Goal: Task Accomplishment & Management: Manage account settings

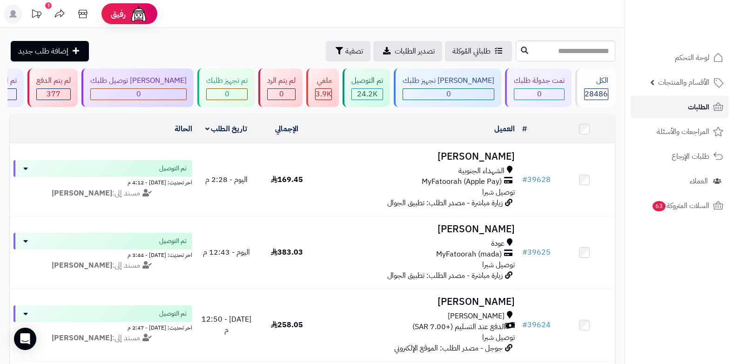
click at [707, 107] on span "الطلبات" at bounding box center [697, 106] width 21 height 13
click at [680, 107] on link "الطلبات" at bounding box center [679, 107] width 98 height 22
click at [690, 107] on span "الطلبات" at bounding box center [697, 106] width 21 height 13
click at [689, 114] on link "الطلبات" at bounding box center [679, 107] width 98 height 22
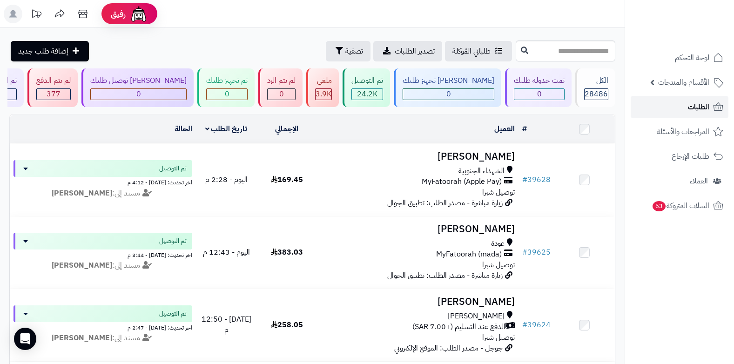
click at [689, 110] on span "الطلبات" at bounding box center [697, 106] width 21 height 13
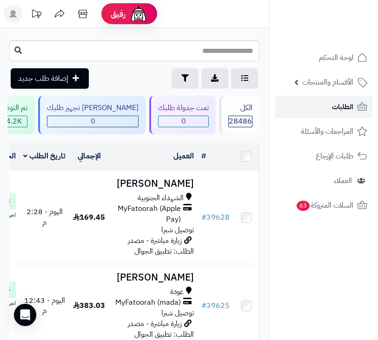
click at [334, 115] on link "الطلبات" at bounding box center [324, 107] width 98 height 22
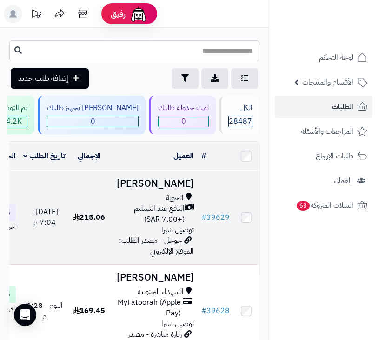
click at [136, 225] on span "الدفع عند التسليم (+7.00 SAR)" at bounding box center [149, 214] width 72 height 21
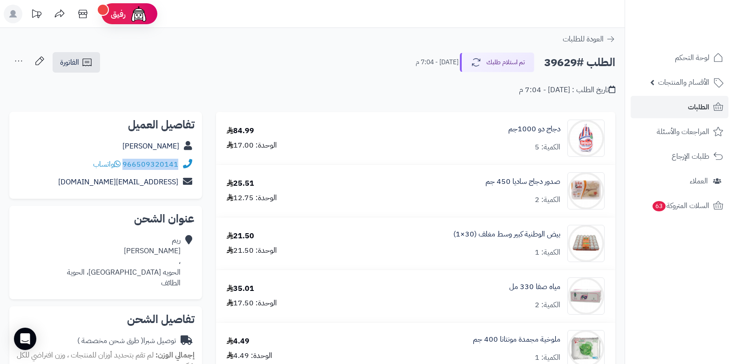
drag, startPoint x: 124, startPoint y: 165, endPoint x: 182, endPoint y: 166, distance: 58.2
click at [182, 166] on div "966509320141 واتساب" at bounding box center [106, 164] width 178 height 18
copy div "966509320141"
click at [256, 36] on div "العودة للطلبات" at bounding box center [312, 38] width 624 height 11
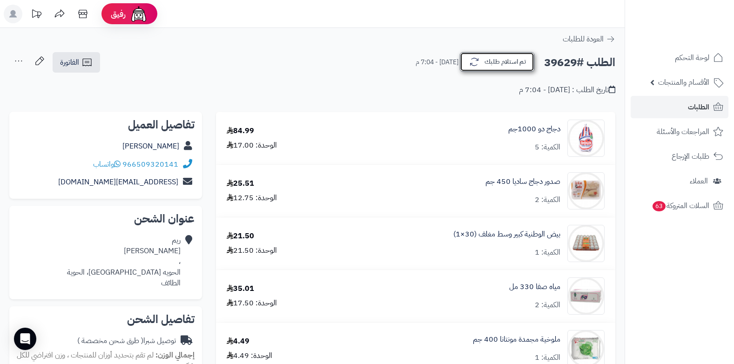
click at [378, 53] on button "تم استلام طلبك" at bounding box center [497, 62] width 74 height 20
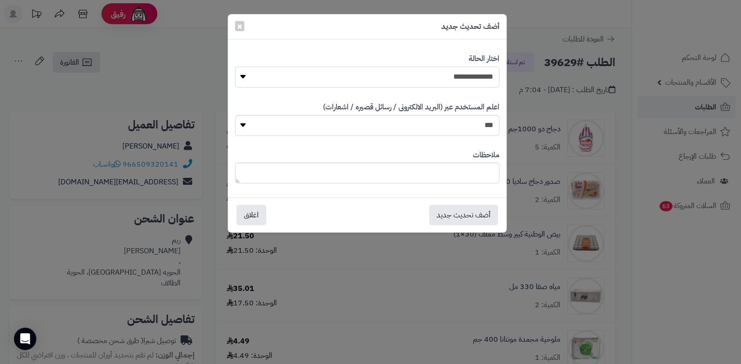
click at [378, 76] on select "**********" at bounding box center [367, 77] width 264 height 21
select select "*"
click at [235, 67] on select "**********" at bounding box center [367, 77] width 264 height 21
click at [378, 180] on textarea at bounding box center [367, 172] width 264 height 21
type textarea "****"
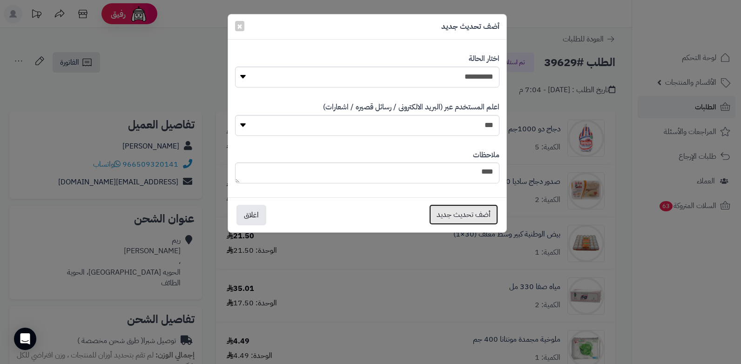
click at [378, 218] on button "أضف تحديث جديد" at bounding box center [463, 214] width 69 height 20
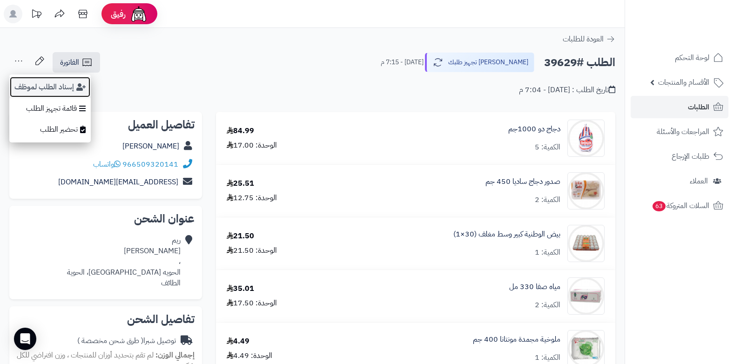
click at [35, 87] on button "إسناد الطلب لموظف" at bounding box center [49, 86] width 81 height 21
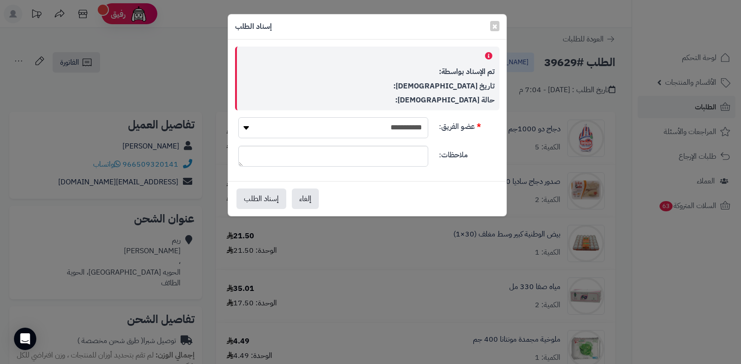
click at [348, 123] on select "**********" at bounding box center [333, 127] width 190 height 21
select select "**"
click at [238, 117] on select "**********" at bounding box center [333, 127] width 190 height 21
click at [242, 198] on button "إسناد الطلب" at bounding box center [261, 198] width 50 height 20
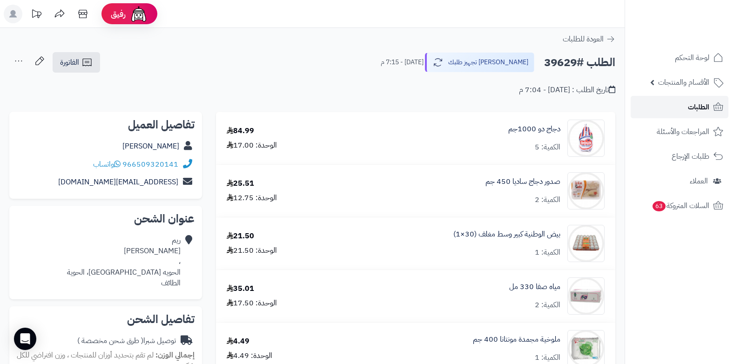
click at [693, 104] on span "الطلبات" at bounding box center [697, 106] width 21 height 13
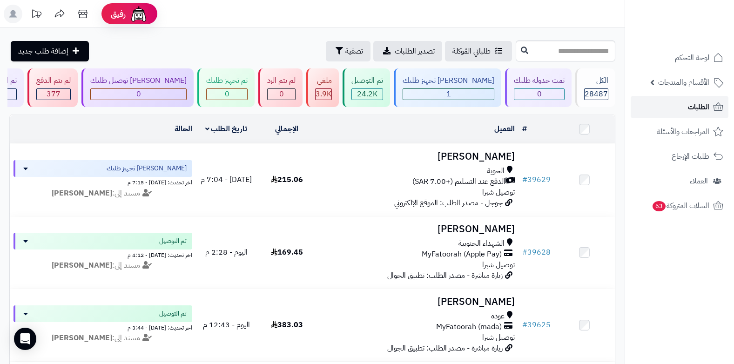
click at [685, 108] on link "الطلبات" at bounding box center [679, 107] width 98 height 22
click at [681, 108] on link "الطلبات" at bounding box center [679, 107] width 98 height 22
click at [684, 107] on link "الطلبات" at bounding box center [679, 107] width 98 height 22
click at [695, 105] on span "الطلبات" at bounding box center [697, 106] width 21 height 13
click at [709, 108] on link "الطلبات" at bounding box center [679, 107] width 98 height 22
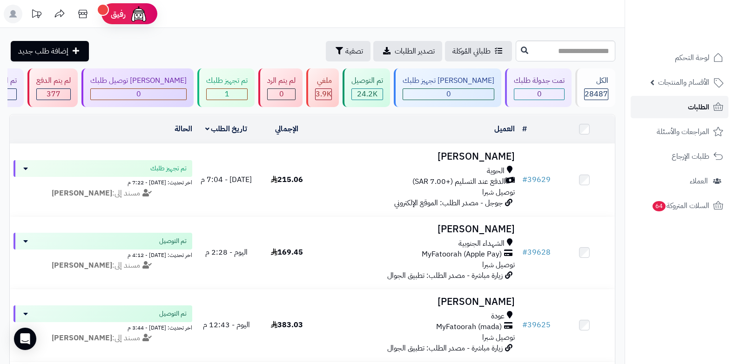
click at [688, 111] on span "الطلبات" at bounding box center [697, 106] width 21 height 13
click at [708, 105] on span "الطلبات" at bounding box center [697, 106] width 21 height 13
click at [693, 101] on span "الطلبات" at bounding box center [697, 106] width 21 height 13
click at [700, 104] on span "الطلبات" at bounding box center [697, 106] width 21 height 13
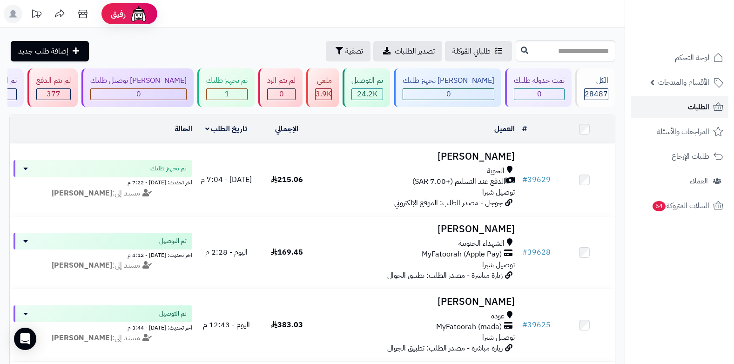
click at [700, 104] on span "الطلبات" at bounding box center [697, 106] width 21 height 13
click at [708, 111] on span "الطلبات" at bounding box center [697, 106] width 21 height 13
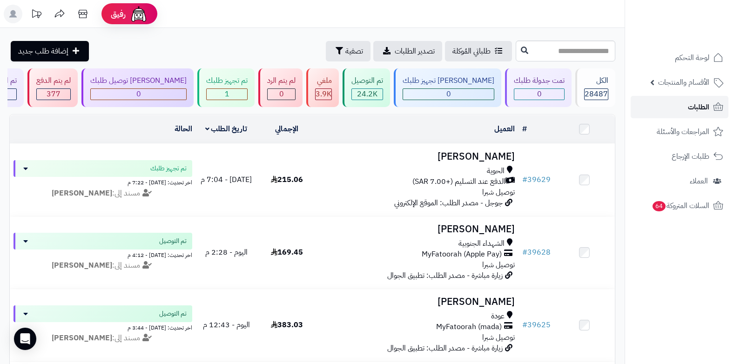
drag, startPoint x: 0, startPoint y: 0, endPoint x: 708, endPoint y: 111, distance: 717.1
click at [708, 111] on span "الطلبات" at bounding box center [697, 106] width 21 height 13
drag, startPoint x: 0, startPoint y: 0, endPoint x: 708, endPoint y: 111, distance: 717.1
click at [708, 111] on span "الطلبات" at bounding box center [697, 106] width 21 height 13
click at [673, 109] on link "الطلبات" at bounding box center [679, 107] width 98 height 22
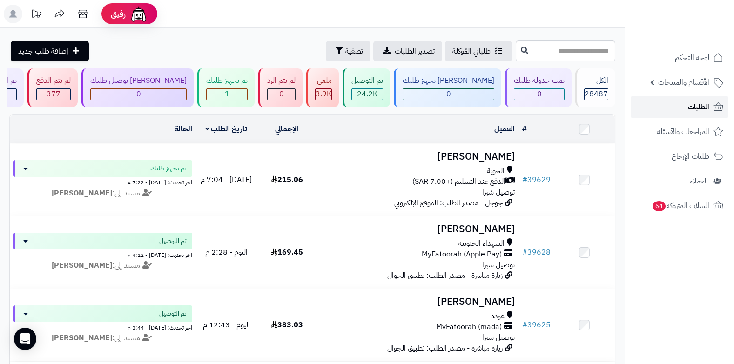
click at [695, 104] on span "الطلبات" at bounding box center [697, 106] width 21 height 13
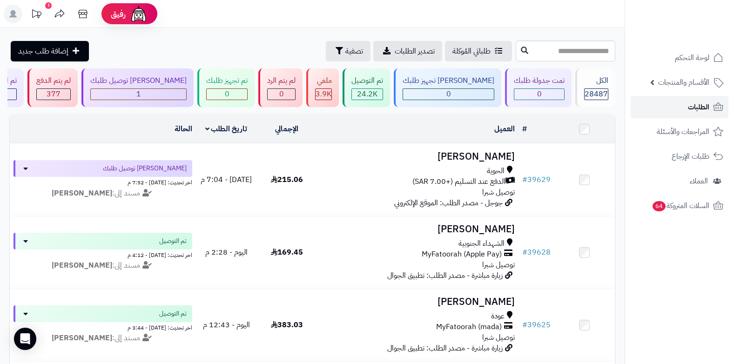
click at [695, 104] on span "الطلبات" at bounding box center [697, 106] width 21 height 13
drag, startPoint x: 0, startPoint y: 0, endPoint x: 695, endPoint y: 104, distance: 702.7
click at [695, 104] on span "الطلبات" at bounding box center [697, 106] width 21 height 13
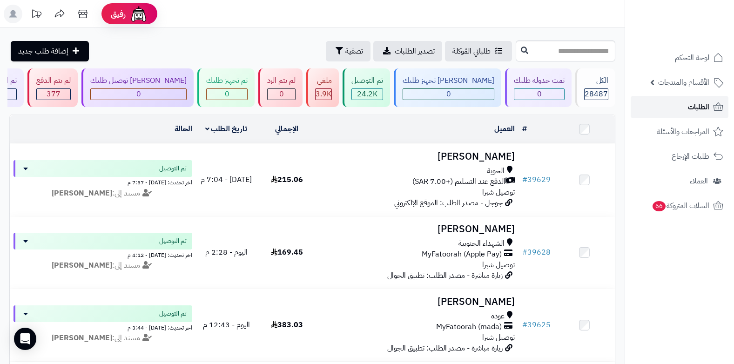
click at [695, 104] on span "الطلبات" at bounding box center [697, 106] width 21 height 13
click at [698, 106] on span "الطلبات" at bounding box center [697, 106] width 21 height 13
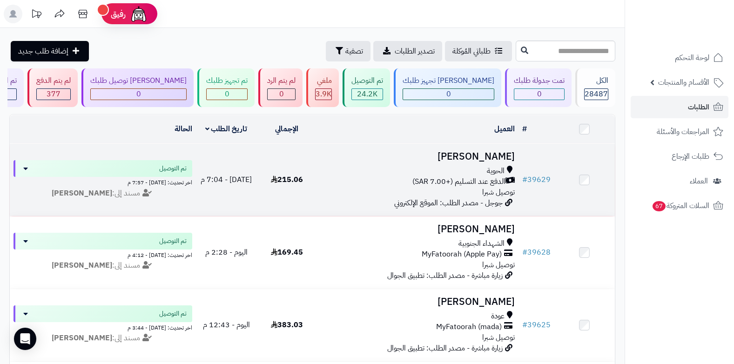
click at [475, 172] on div "الحوية" at bounding box center [417, 171] width 194 height 11
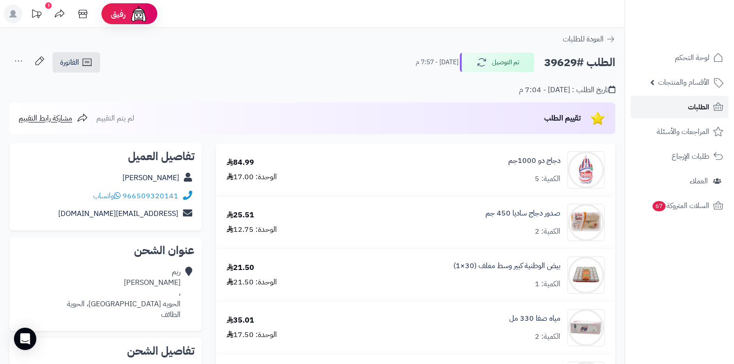
click at [712, 106] on link "الطلبات" at bounding box center [679, 107] width 98 height 22
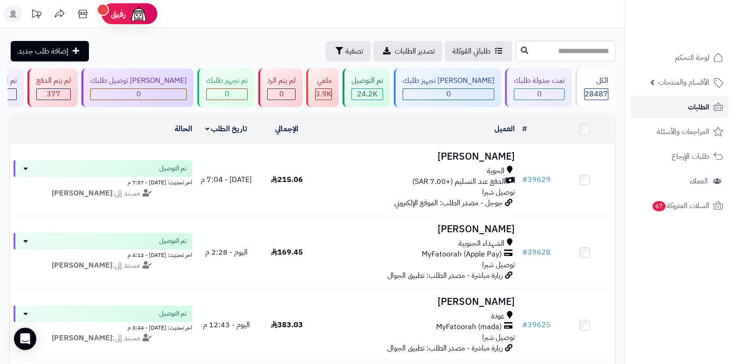
click at [697, 102] on span "الطلبات" at bounding box center [697, 106] width 21 height 13
click at [693, 111] on span "الطلبات" at bounding box center [697, 106] width 21 height 13
click at [697, 106] on span "الطلبات" at bounding box center [697, 106] width 21 height 13
click at [686, 108] on link "الطلبات" at bounding box center [679, 107] width 98 height 22
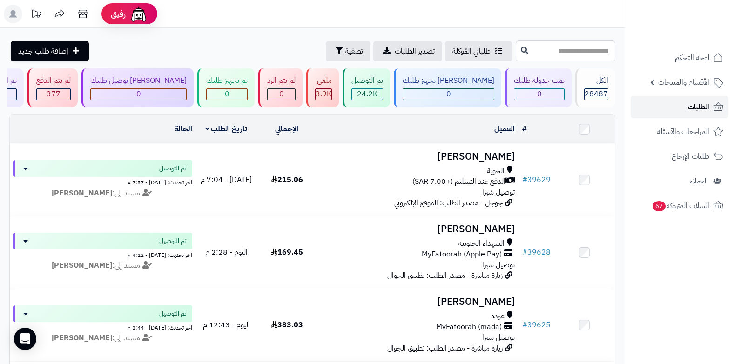
click at [698, 108] on span "الطلبات" at bounding box center [697, 106] width 21 height 13
click at [681, 113] on link "الطلبات" at bounding box center [679, 107] width 98 height 22
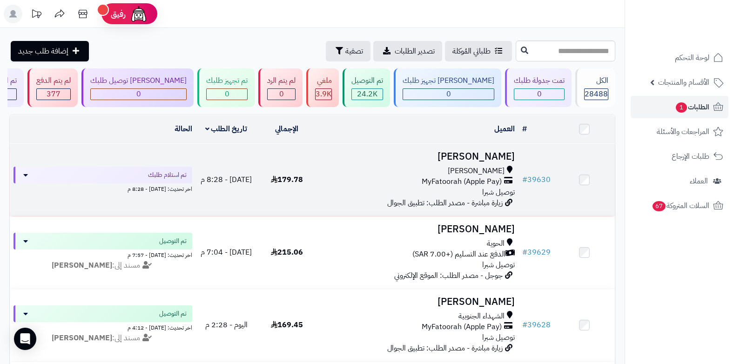
click at [497, 187] on span "توصيل شبرا" at bounding box center [498, 192] width 33 height 11
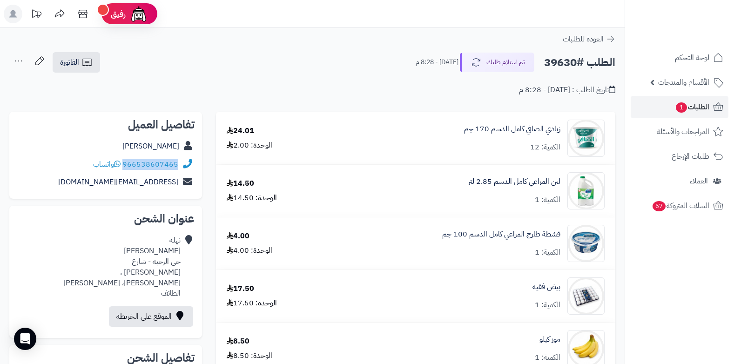
drag, startPoint x: 124, startPoint y: 162, endPoint x: 184, endPoint y: 164, distance: 60.5
click at [184, 164] on div "966538607465 واتساب" at bounding box center [106, 164] width 178 height 18
copy div "966538607465"
click at [704, 108] on span "الطلبات 1" at bounding box center [691, 106] width 34 height 13
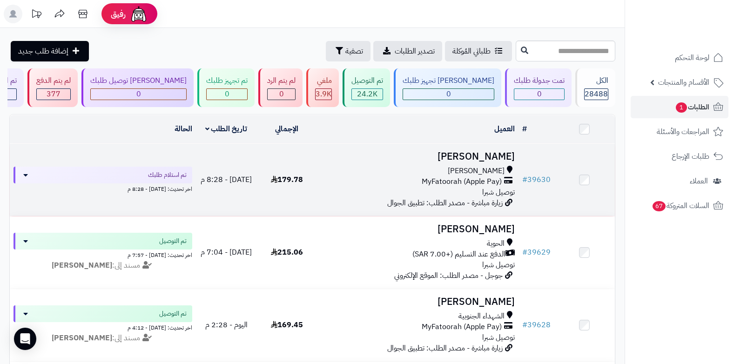
click at [446, 178] on span "MyFatoorah (Apple Pay)" at bounding box center [461, 181] width 80 height 11
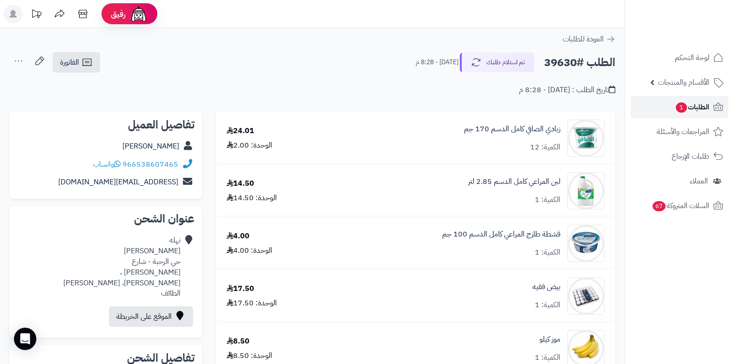
click at [685, 116] on link "الطلبات 1" at bounding box center [679, 107] width 98 height 22
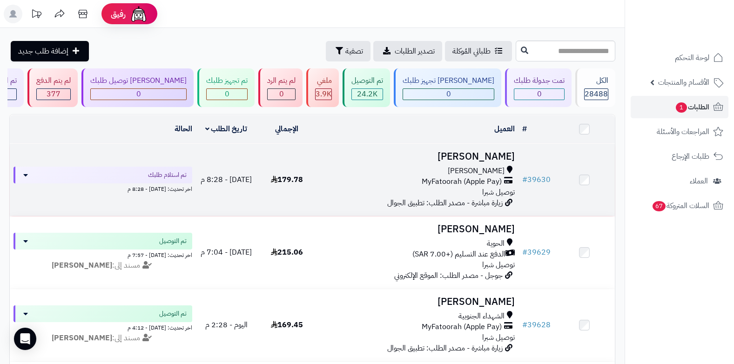
click at [475, 176] on span "MyFatoorah (Apple Pay)" at bounding box center [461, 181] width 80 height 11
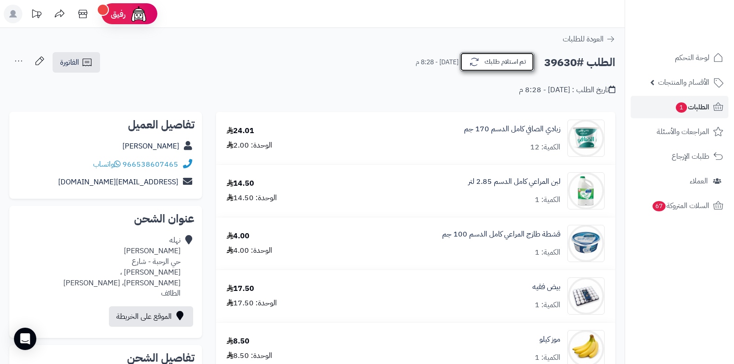
click at [498, 59] on button "تم استلام طلبك" at bounding box center [497, 62] width 74 height 20
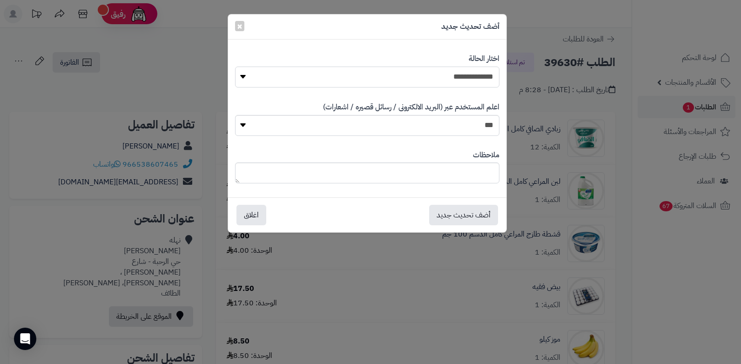
click at [484, 79] on select "**********" at bounding box center [367, 77] width 264 height 21
select select "*"
click at [235, 67] on select "**********" at bounding box center [367, 77] width 264 height 21
click at [446, 170] on textarea at bounding box center [367, 172] width 264 height 21
type textarea "***"
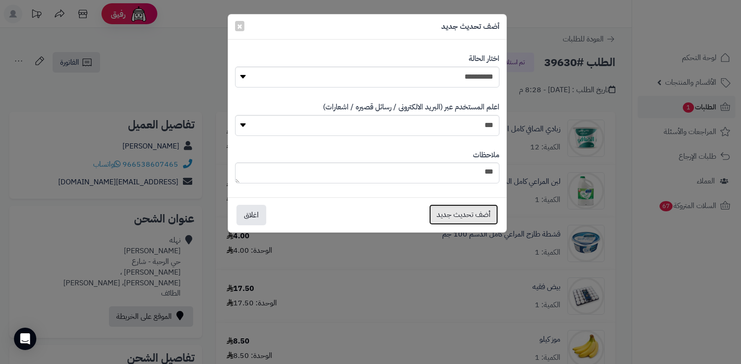
click at [443, 214] on button "أضف تحديث جديد" at bounding box center [463, 214] width 69 height 20
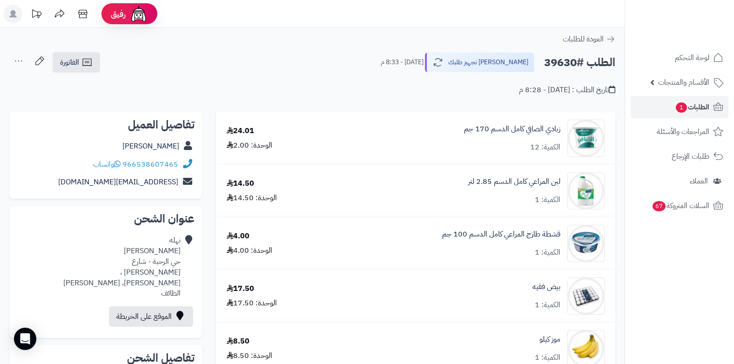
click at [19, 60] on icon at bounding box center [18, 61] width 19 height 19
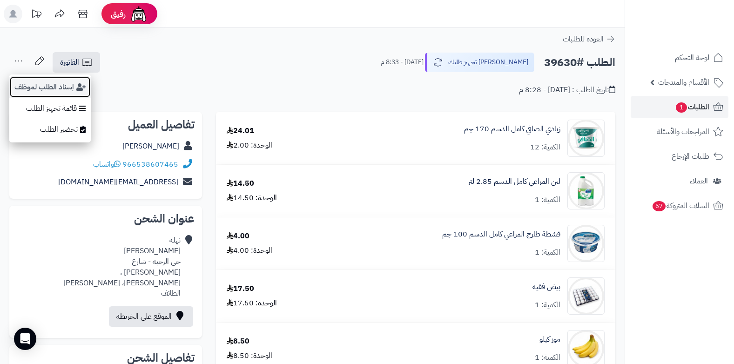
click at [47, 89] on button "إسناد الطلب لموظف" at bounding box center [49, 86] width 81 height 21
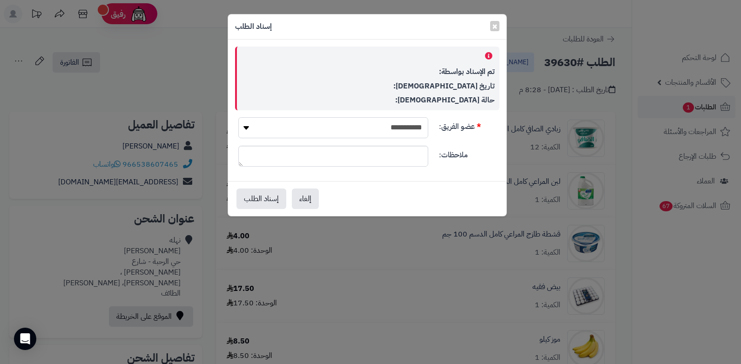
click at [343, 124] on select "**********" at bounding box center [333, 127] width 190 height 21
click at [388, 125] on select "**********" at bounding box center [333, 127] width 190 height 21
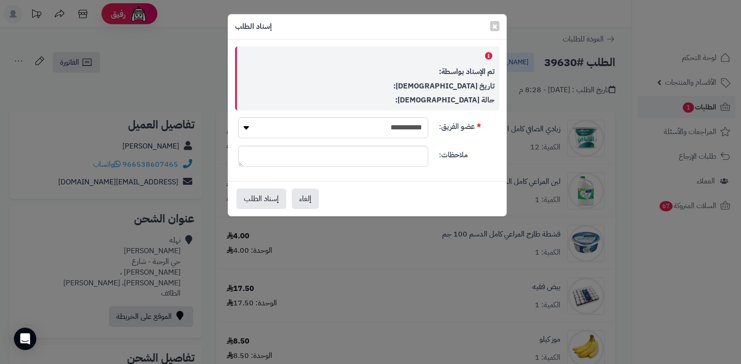
select select "**"
click at [238, 117] on select "**********" at bounding box center [333, 127] width 190 height 21
click at [259, 196] on button "إسناد الطلب" at bounding box center [261, 198] width 50 height 20
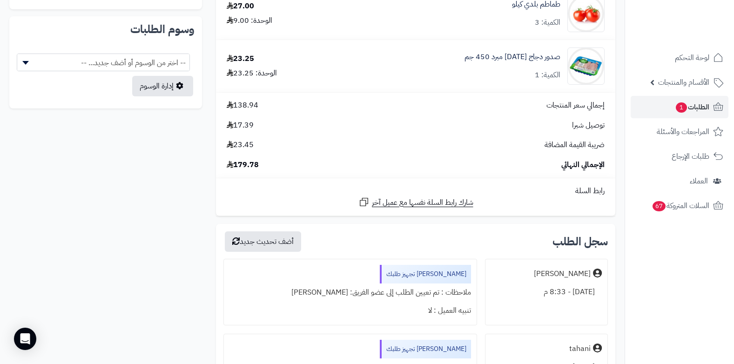
scroll to position [698, 0]
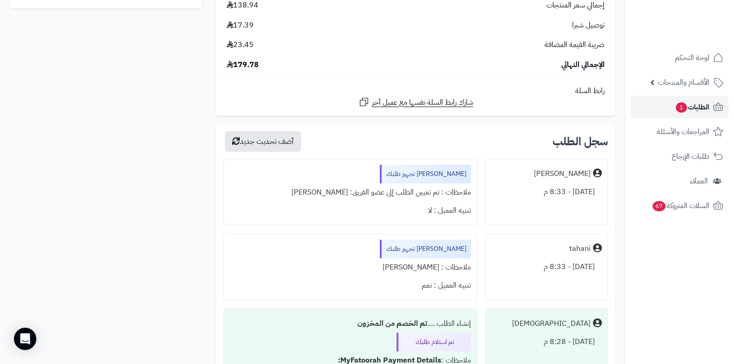
click at [712, 109] on icon at bounding box center [717, 106] width 11 height 11
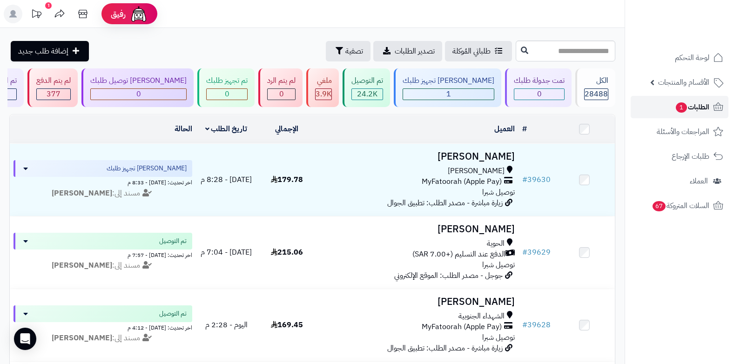
click at [687, 116] on link "الطلبات 1" at bounding box center [679, 107] width 98 height 22
click at [687, 104] on span "الطلبات 1" at bounding box center [691, 106] width 34 height 13
click at [687, 106] on span "الطلبات 1" at bounding box center [691, 106] width 34 height 13
click at [679, 112] on span "1" at bounding box center [680, 107] width 11 height 10
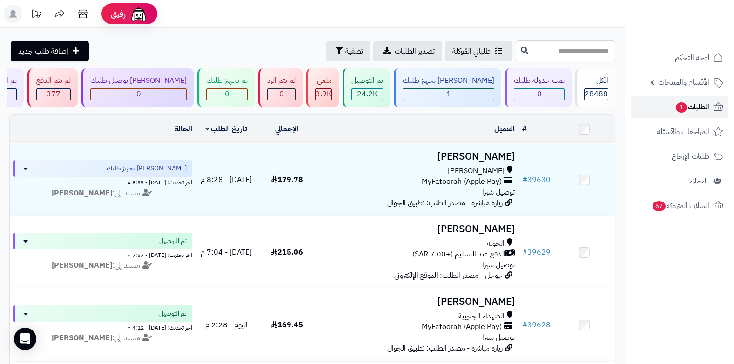
click at [705, 109] on span "الطلبات 1" at bounding box center [691, 106] width 34 height 13
click at [694, 105] on span "الطلبات 1" at bounding box center [691, 106] width 34 height 13
click at [696, 111] on span "الطلبات 1" at bounding box center [691, 106] width 34 height 13
click at [692, 107] on span "الطلبات 1" at bounding box center [691, 106] width 34 height 13
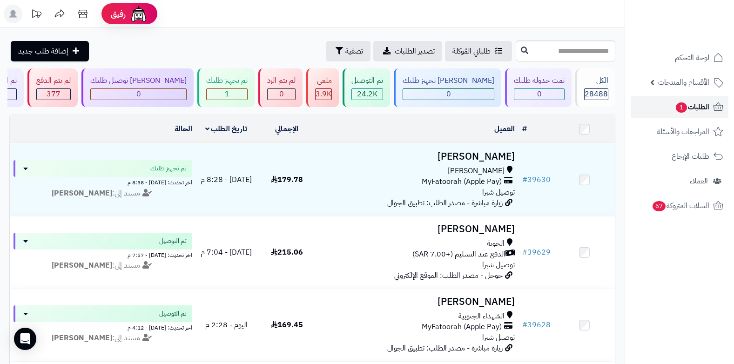
click at [692, 107] on span "الطلبات 1" at bounding box center [691, 106] width 34 height 13
